Goal: Find specific page/section: Find specific page/section

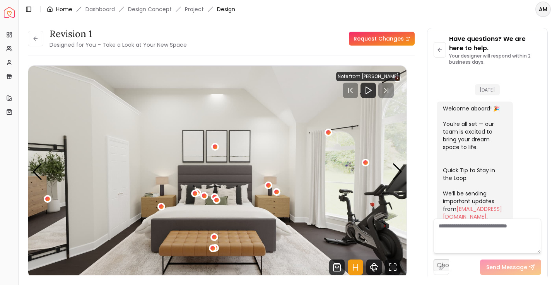
scroll to position [395, 0]
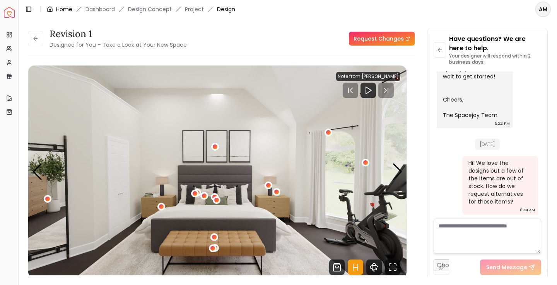
click at [57, 9] on link "Home" at bounding box center [64, 9] width 16 height 8
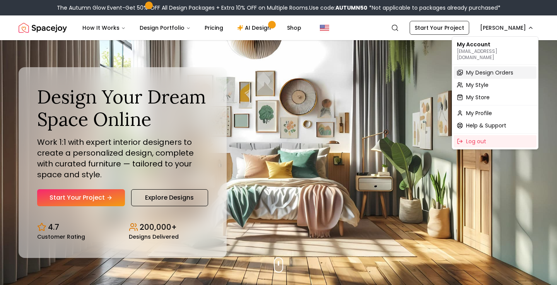
click at [473, 69] on span "My Design Orders" at bounding box center [489, 73] width 47 height 8
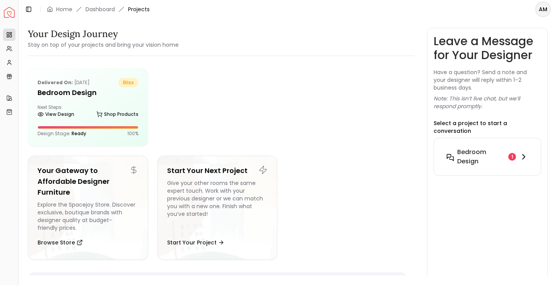
click at [475, 155] on h6 "Bedroom design" at bounding box center [481, 157] width 48 height 19
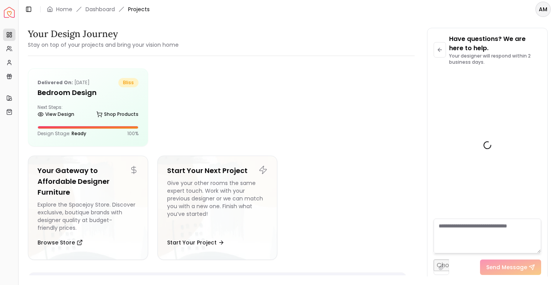
scroll to position [817, 0]
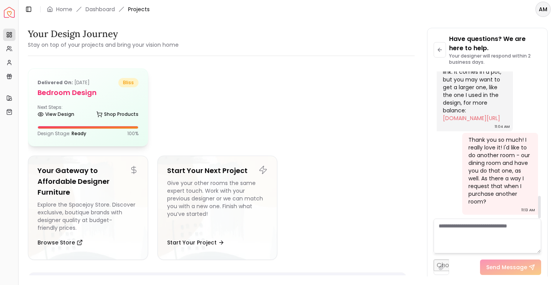
click at [76, 88] on h5 "Bedroom design" at bounding box center [87, 92] width 101 height 11
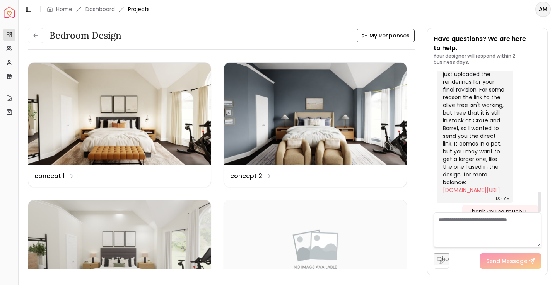
scroll to position [824, 0]
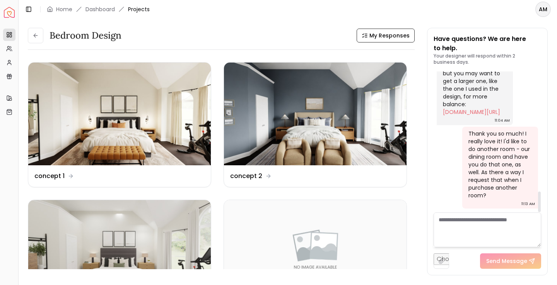
click at [448, 226] on textarea at bounding box center [486, 230] width 107 height 35
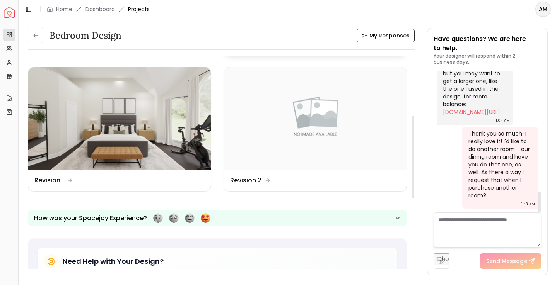
scroll to position [155, 0]
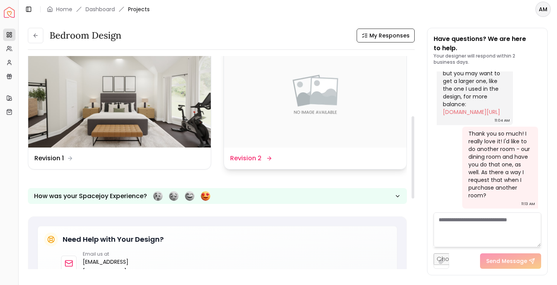
click at [298, 116] on img at bounding box center [315, 96] width 182 height 103
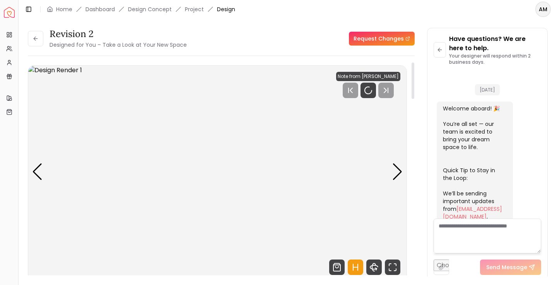
scroll to position [817, 0]
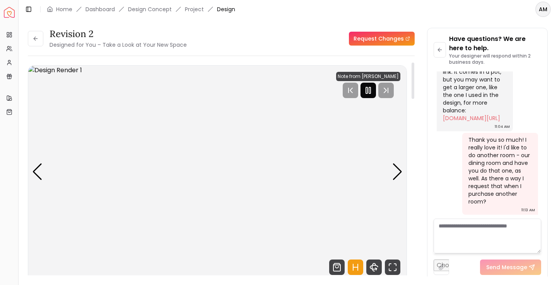
click at [373, 91] on icon "Pause" at bounding box center [367, 90] width 9 height 9
click at [399, 178] on div "Next slide" at bounding box center [397, 171] width 10 height 17
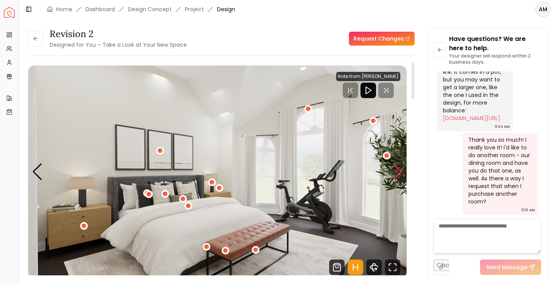
click at [399, 178] on div "Next slide" at bounding box center [397, 171] width 10 height 17
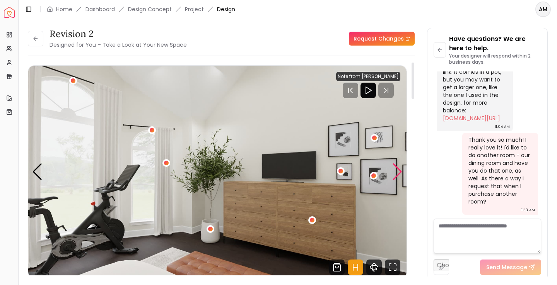
click at [399, 178] on div "Next slide" at bounding box center [397, 171] width 10 height 17
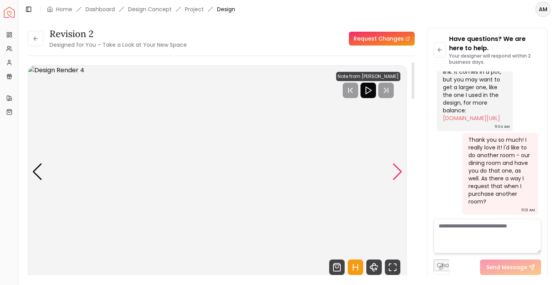
click at [399, 178] on div "Next slide" at bounding box center [397, 171] width 10 height 17
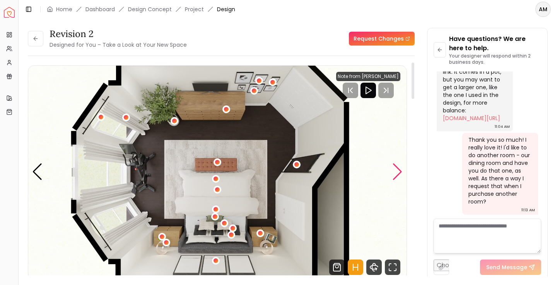
click at [399, 178] on div "Next slide" at bounding box center [397, 171] width 10 height 17
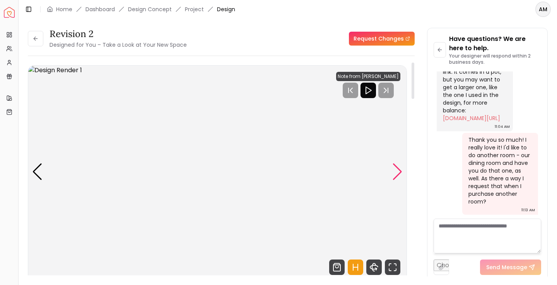
click at [399, 178] on div "Next slide" at bounding box center [397, 171] width 10 height 17
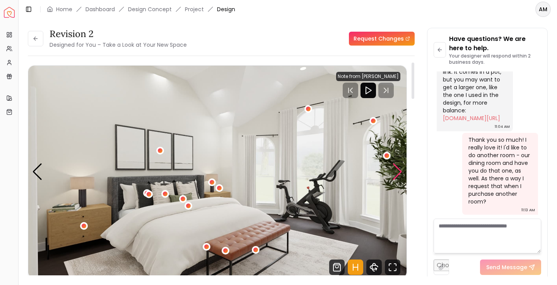
click at [399, 178] on div "Next slide" at bounding box center [397, 171] width 10 height 17
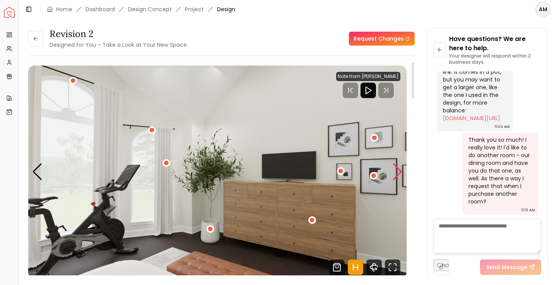
click at [399, 178] on div "Next slide" at bounding box center [397, 171] width 10 height 17
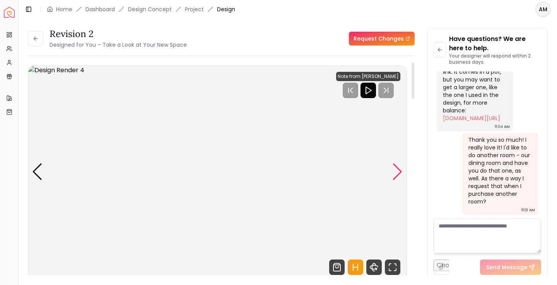
click at [399, 178] on div "Next slide" at bounding box center [397, 171] width 10 height 17
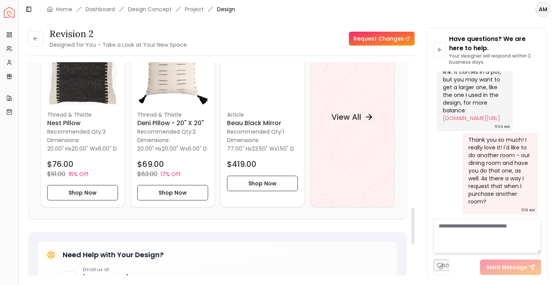
scroll to position [853, 0]
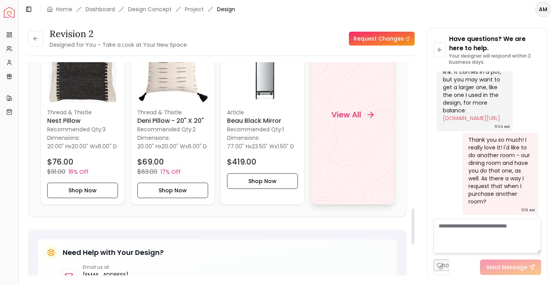
click at [367, 109] on div "View All" at bounding box center [352, 114] width 61 height 23
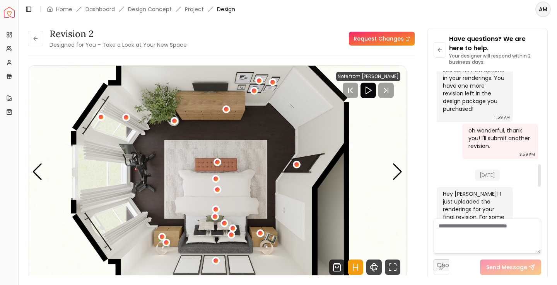
scroll to position [817, 0]
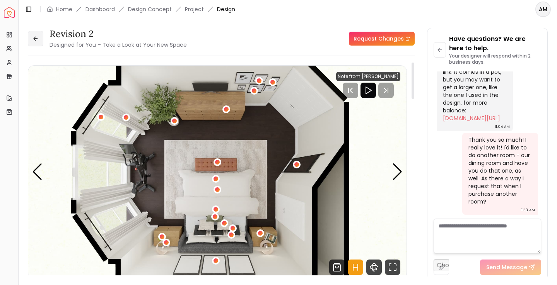
click at [37, 32] on button at bounding box center [35, 38] width 15 height 15
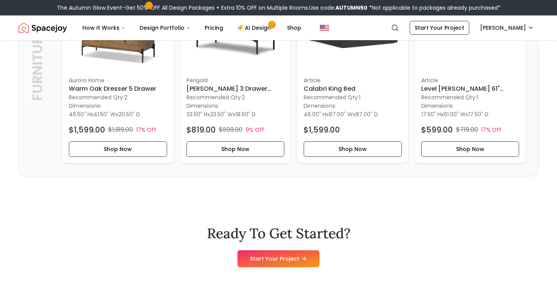
scroll to position [1810, 0]
click at [436, 96] on p "Recommended Qty: 1" at bounding box center [470, 98] width 98 height 8
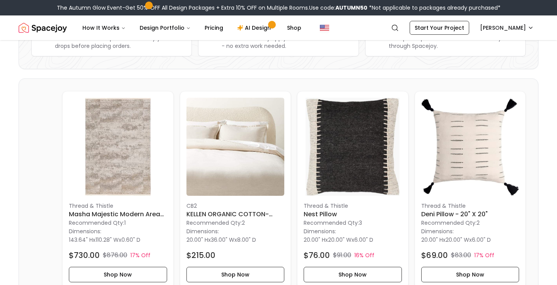
scroll to position [0, 0]
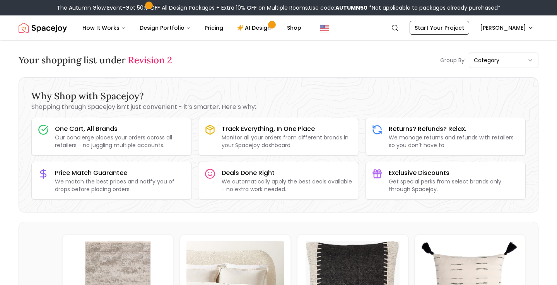
click at [140, 58] on span "Revision 2" at bounding box center [150, 60] width 44 height 12
